Goal: Task Accomplishment & Management: Manage account settings

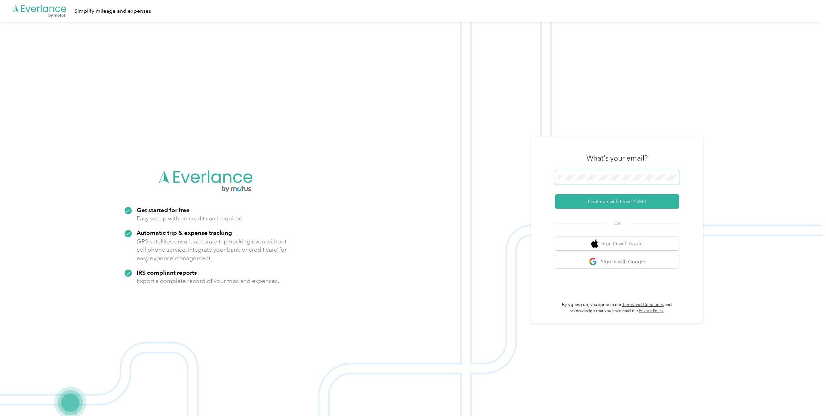
click at [613, 181] on span at bounding box center [617, 177] width 124 height 14
click at [591, 199] on button "Continue with Email / SSO" at bounding box center [617, 201] width 124 height 14
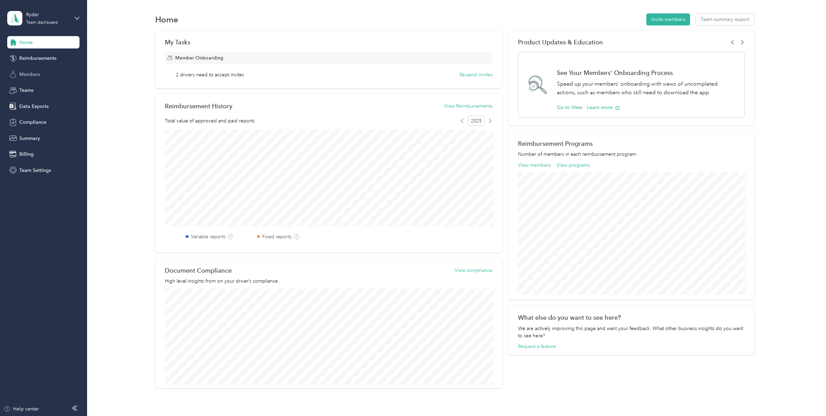
click at [39, 76] on span "Members" at bounding box center [29, 74] width 21 height 7
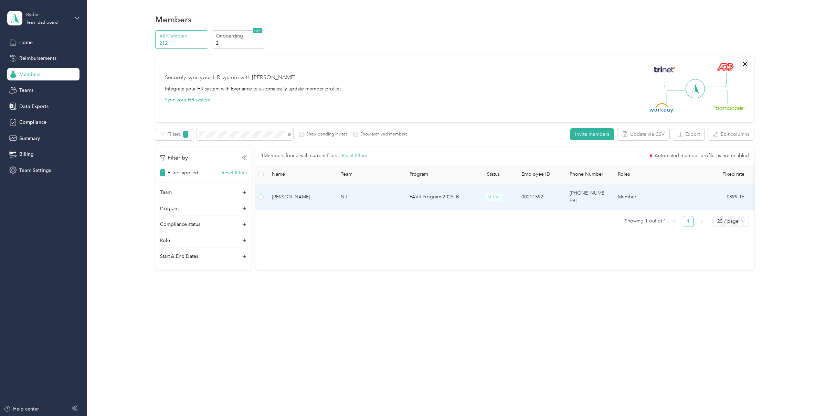
click at [293, 195] on span "[PERSON_NAME]" at bounding box center [301, 197] width 58 height 8
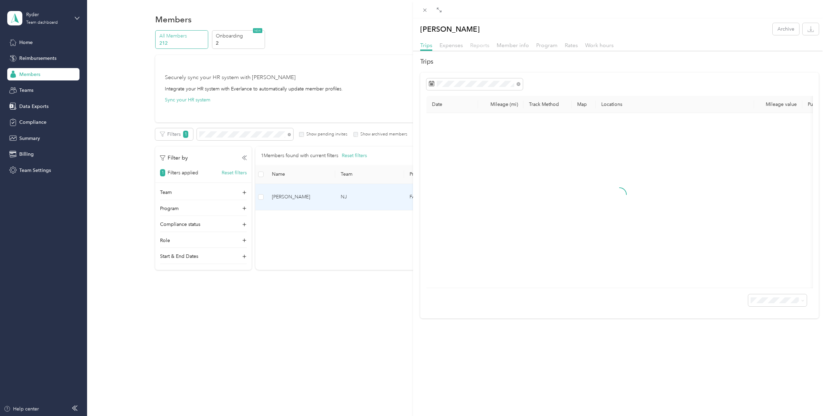
click at [487, 45] on span "Reports" at bounding box center [479, 45] width 19 height 7
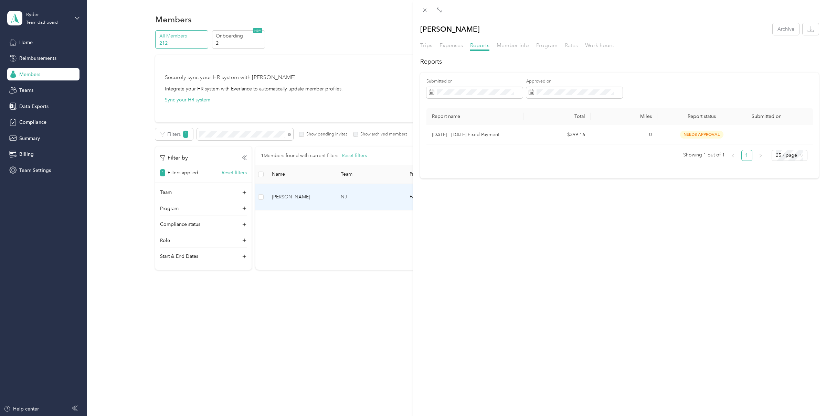
click at [568, 42] on span "Rates" at bounding box center [570, 45] width 13 height 7
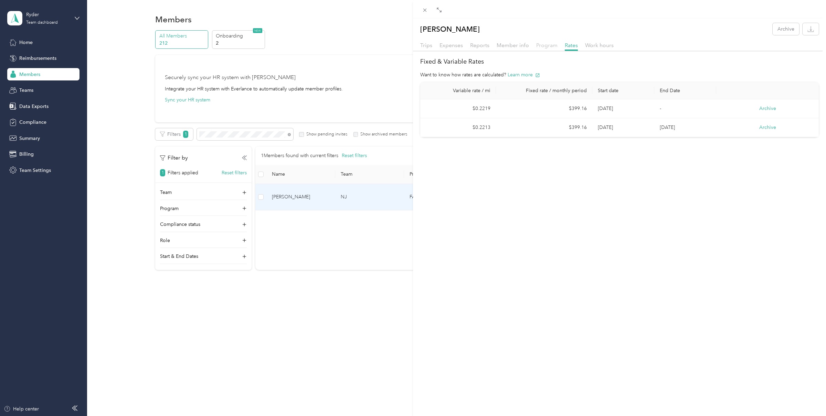
click at [537, 45] on span "Program" at bounding box center [546, 45] width 21 height 7
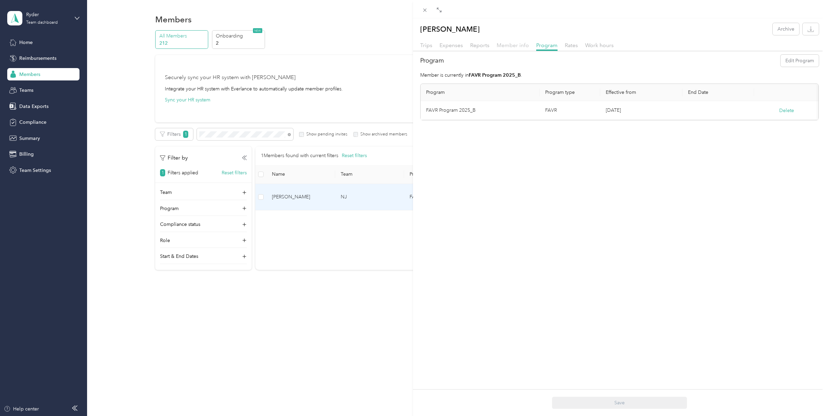
click at [514, 45] on span "Member info" at bounding box center [512, 45] width 32 height 7
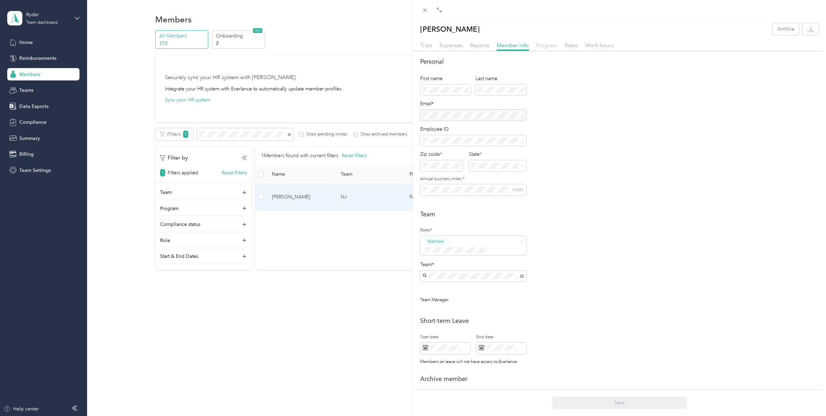
click at [555, 45] on span "Program" at bounding box center [546, 45] width 21 height 7
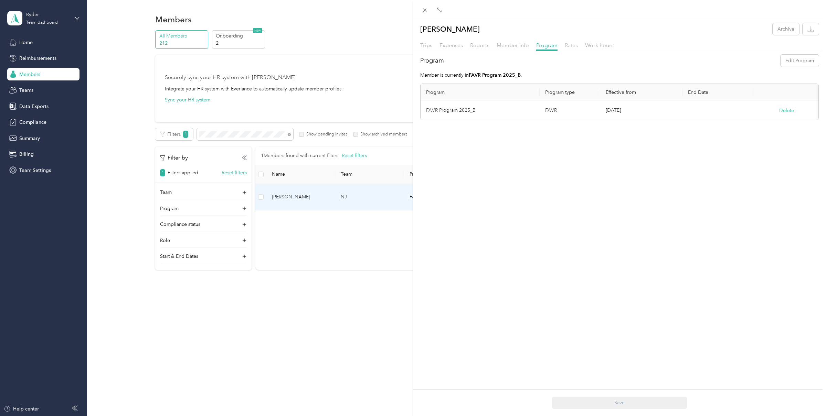
click at [568, 44] on span "Rates" at bounding box center [570, 45] width 13 height 7
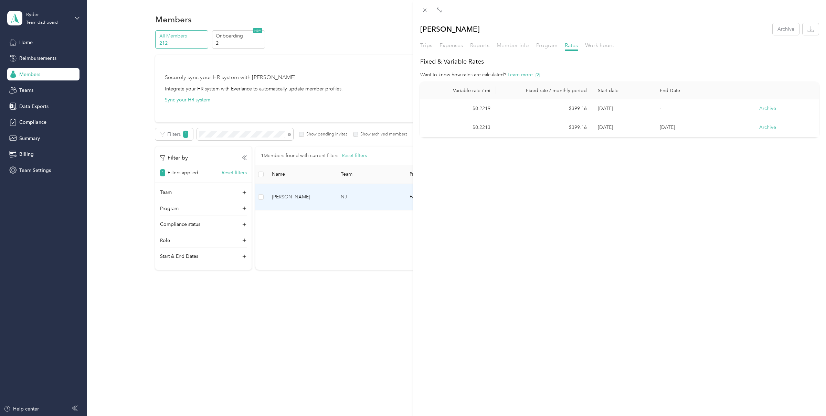
click at [504, 43] on span "Member info" at bounding box center [512, 45] width 32 height 7
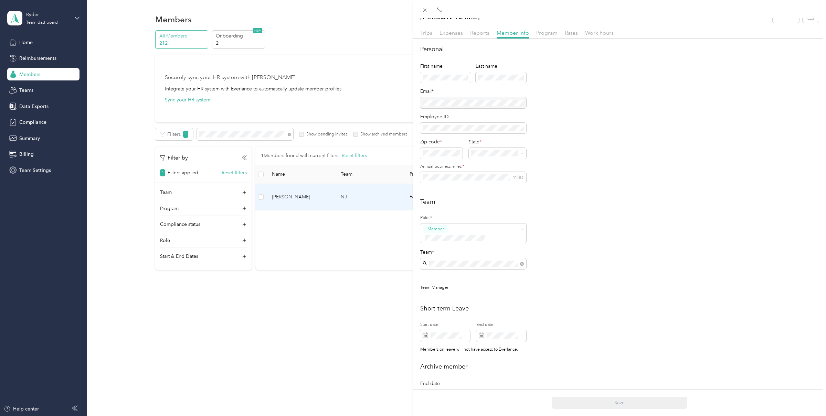
scroll to position [13, 0]
click at [424, 12] on icon at bounding box center [425, 10] width 6 height 6
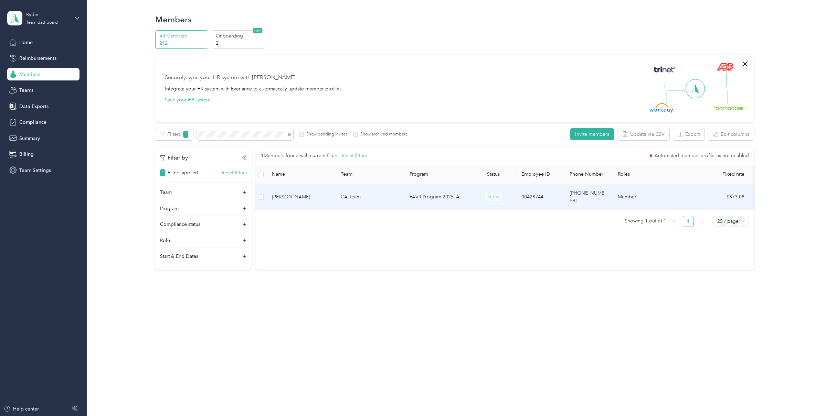
click at [290, 195] on span "[PERSON_NAME]" at bounding box center [301, 197] width 58 height 8
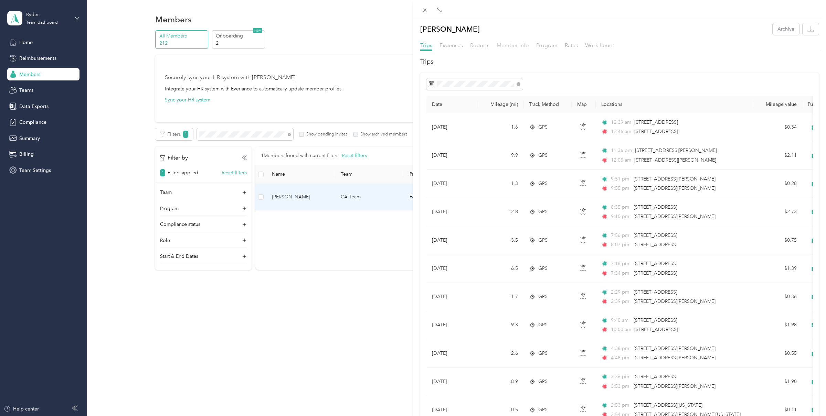
click at [502, 45] on span "Member info" at bounding box center [512, 45] width 32 height 7
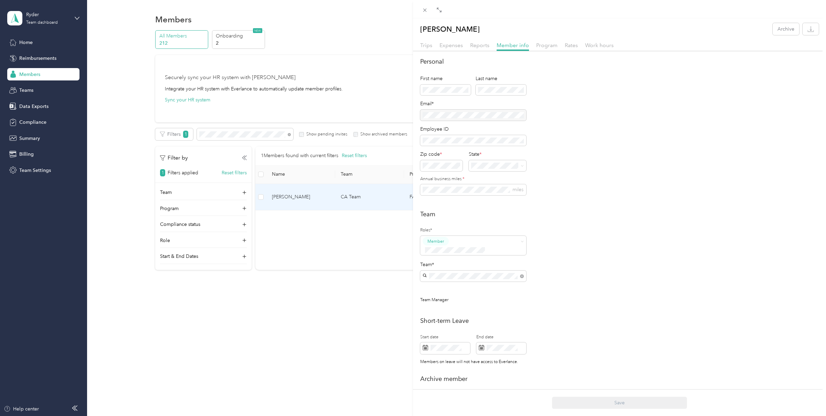
click at [556, 54] on div at bounding box center [619, 53] width 413 height 4
click at [569, 46] on span "Rates" at bounding box center [570, 45] width 13 height 7
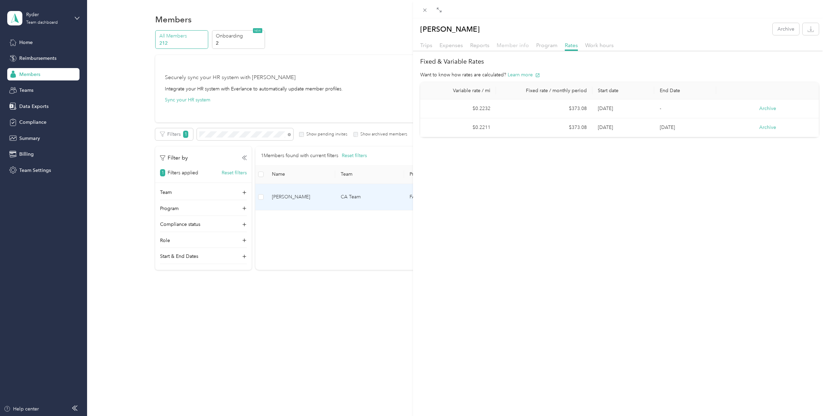
click at [518, 48] on span "Member info" at bounding box center [512, 45] width 32 height 7
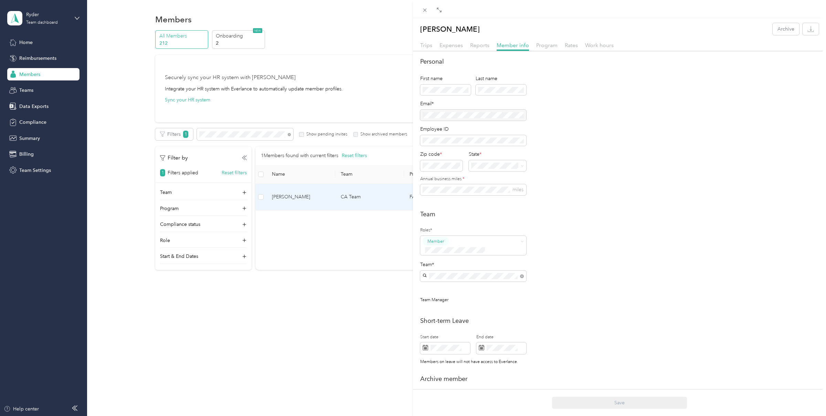
click at [47, 17] on div "[PERSON_NAME] Archive Trips Expenses Reports Member info Program Rates Work hou…" at bounding box center [413, 208] width 826 height 416
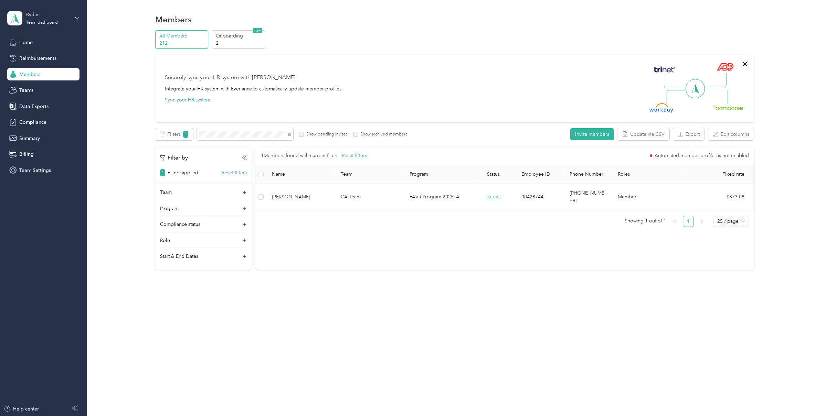
click at [38, 21] on div at bounding box center [413, 208] width 826 height 416
click at [38, 21] on div "Team dashboard" at bounding box center [42, 23] width 32 height 4
click at [32, 88] on div "Log out" at bounding box center [26, 87] width 26 height 7
